Goal: Task Accomplishment & Management: Use online tool/utility

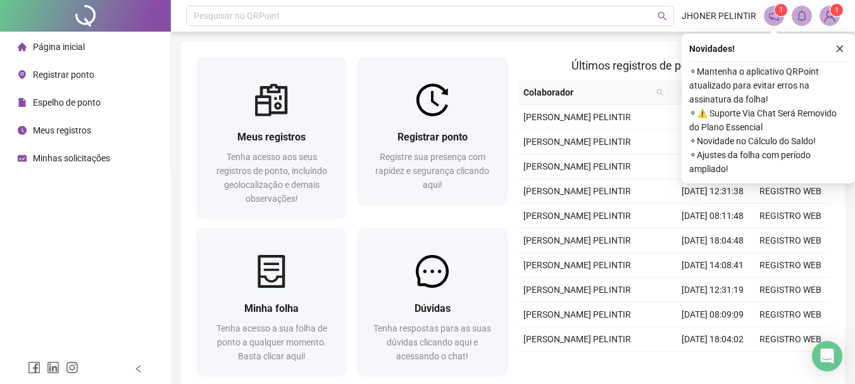
click at [830, 48] on div "Novidades !" at bounding box center [768, 48] width 158 height 15
click at [832, 48] on div "Novidades !" at bounding box center [768, 48] width 158 height 15
click at [839, 49] on icon "close" at bounding box center [840, 48] width 9 height 9
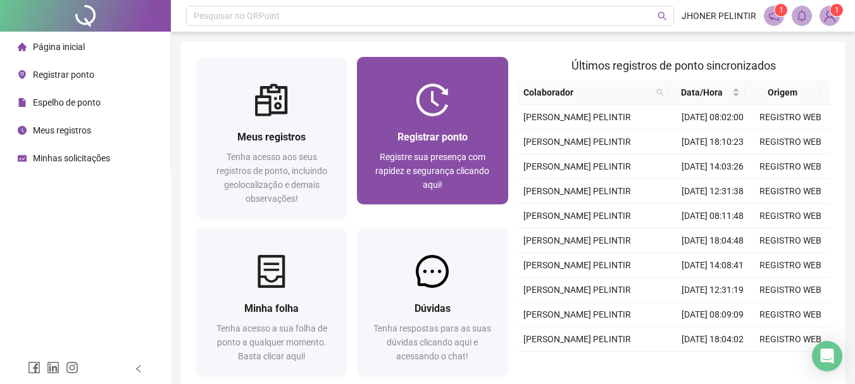
click at [474, 110] on div at bounding box center [432, 100] width 151 height 33
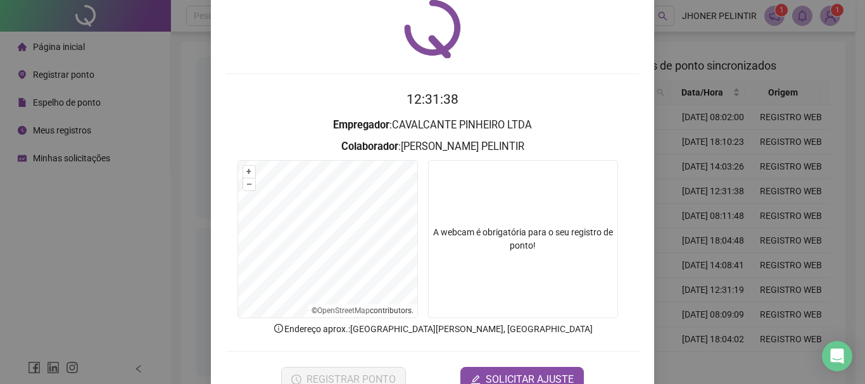
scroll to position [82, 0]
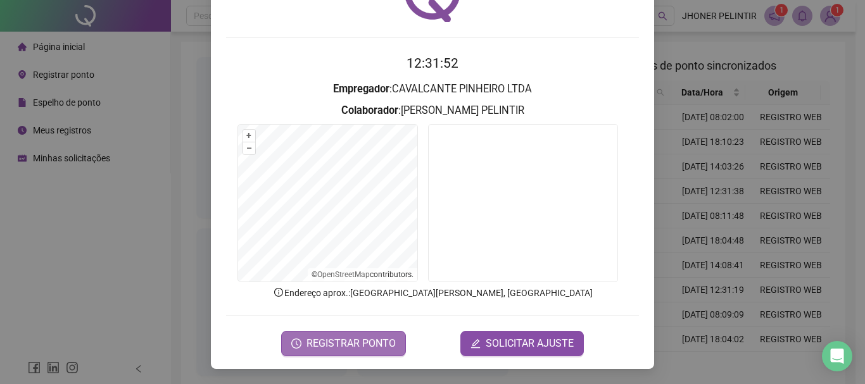
click at [317, 336] on span "REGISTRAR PONTO" at bounding box center [350, 343] width 89 height 15
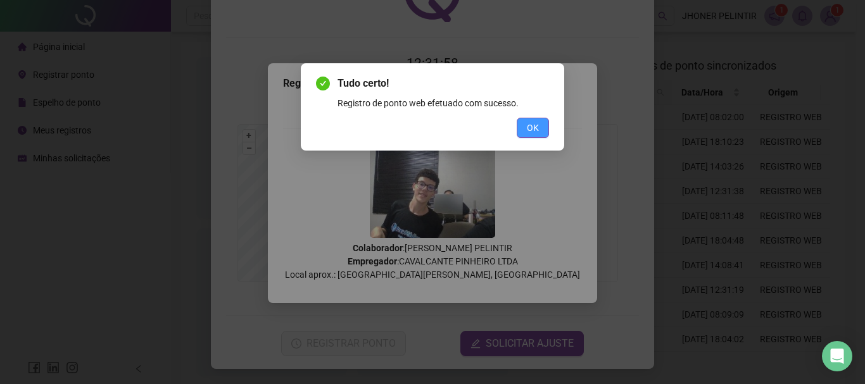
click at [527, 122] on span "OK" at bounding box center [533, 128] width 12 height 14
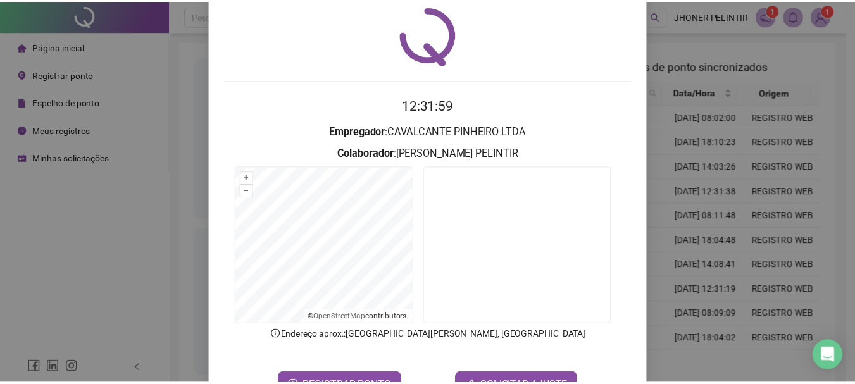
scroll to position [0, 0]
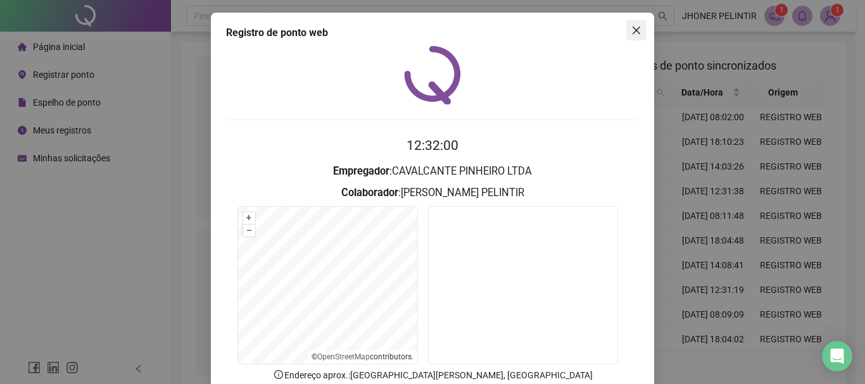
click at [636, 34] on icon "close" at bounding box center [636, 30] width 10 height 10
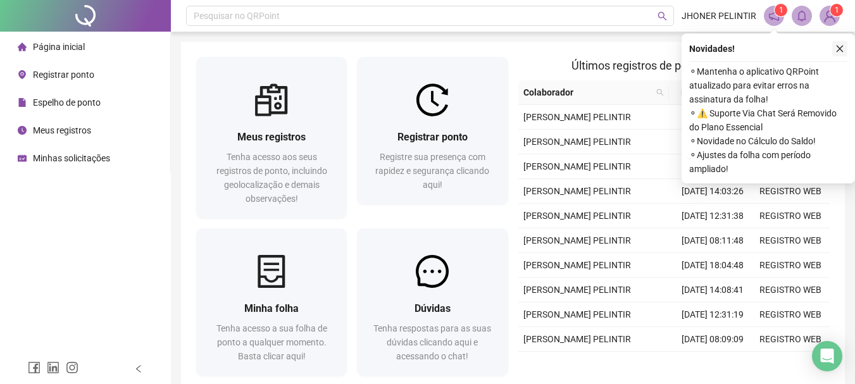
click at [844, 50] on icon "close" at bounding box center [840, 48] width 9 height 9
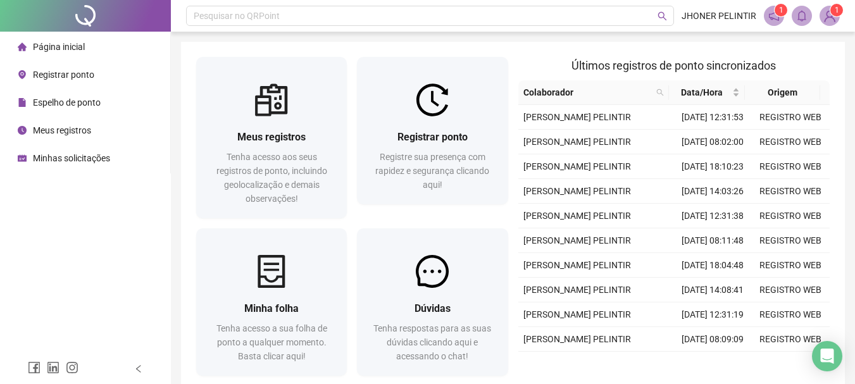
click at [72, 132] on span "Meus registros" at bounding box center [62, 130] width 58 height 10
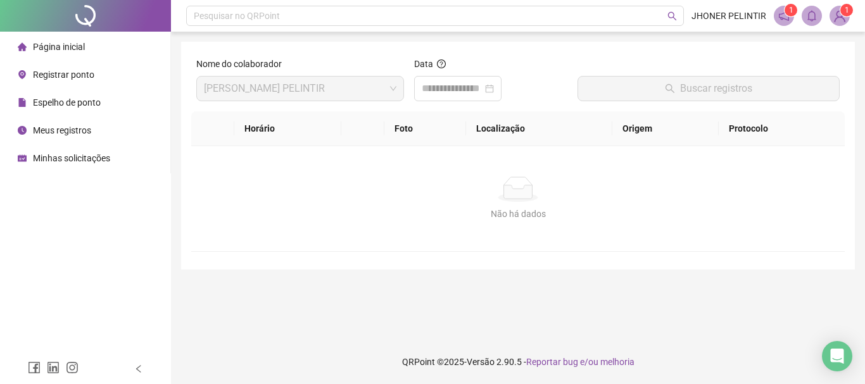
click at [78, 108] on div "Espelho de ponto" at bounding box center [59, 102] width 83 height 25
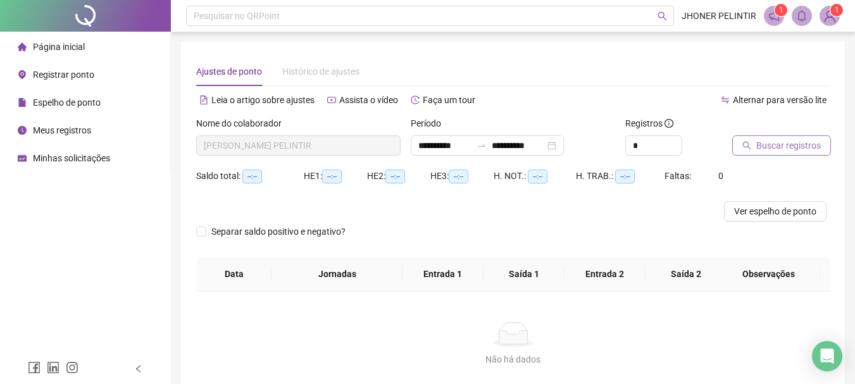
type input "**********"
click at [790, 144] on span "Buscar registros" at bounding box center [788, 146] width 65 height 14
